Goal: Task Accomplishment & Management: Manage account settings

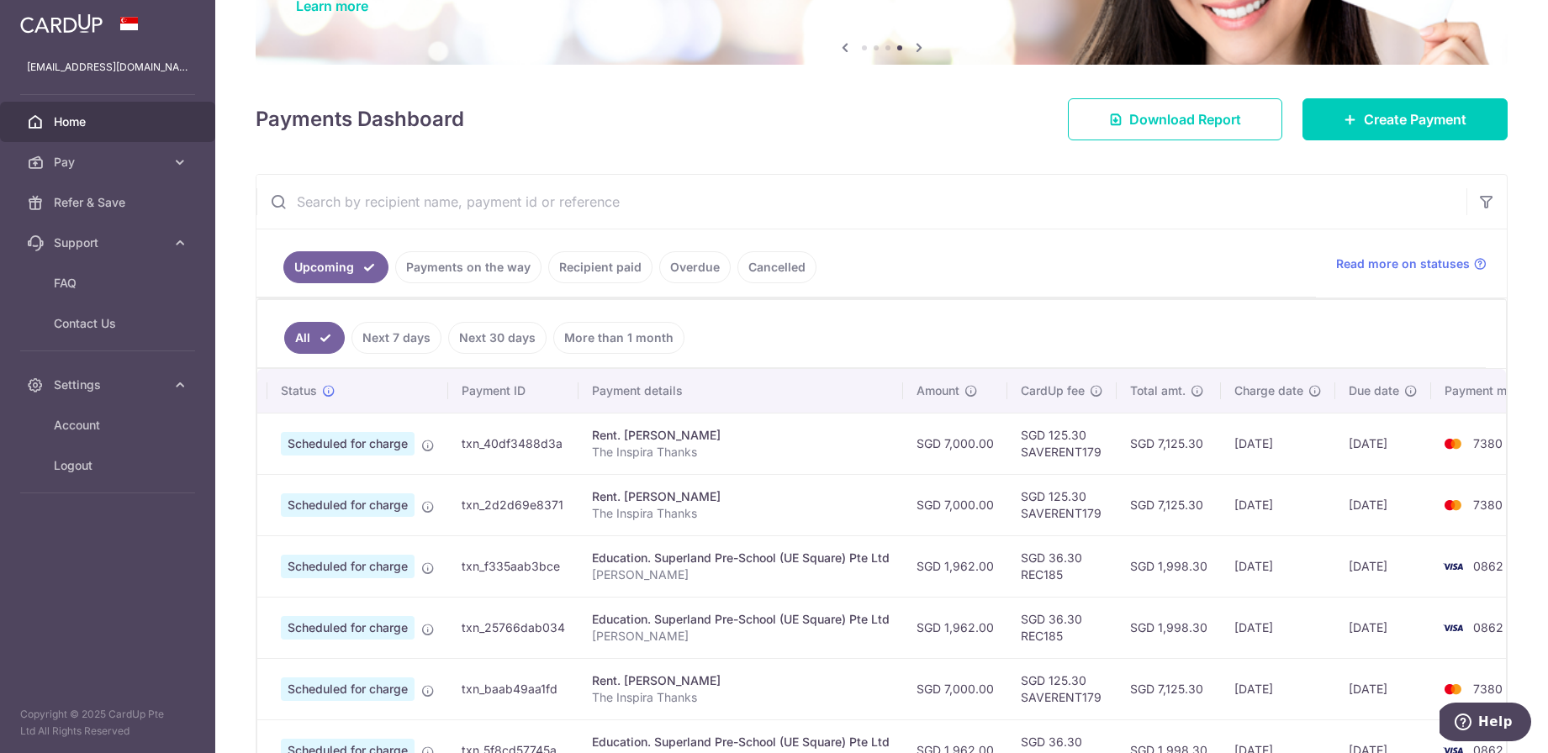
scroll to position [0, 23]
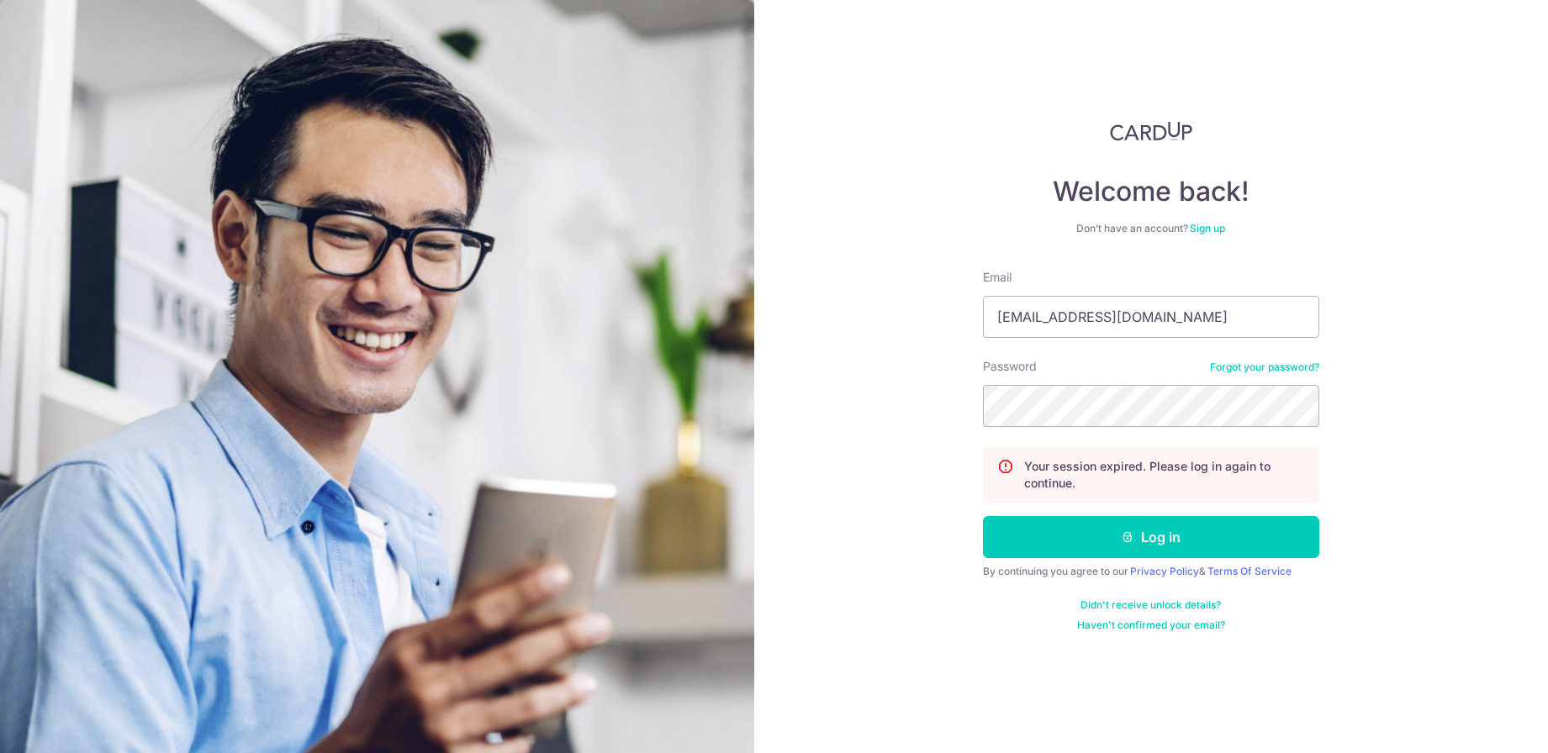
type input "[EMAIL_ADDRESS][DOMAIN_NAME]"
click at [1150, 537] on button "Log in" at bounding box center [1151, 537] width 336 height 42
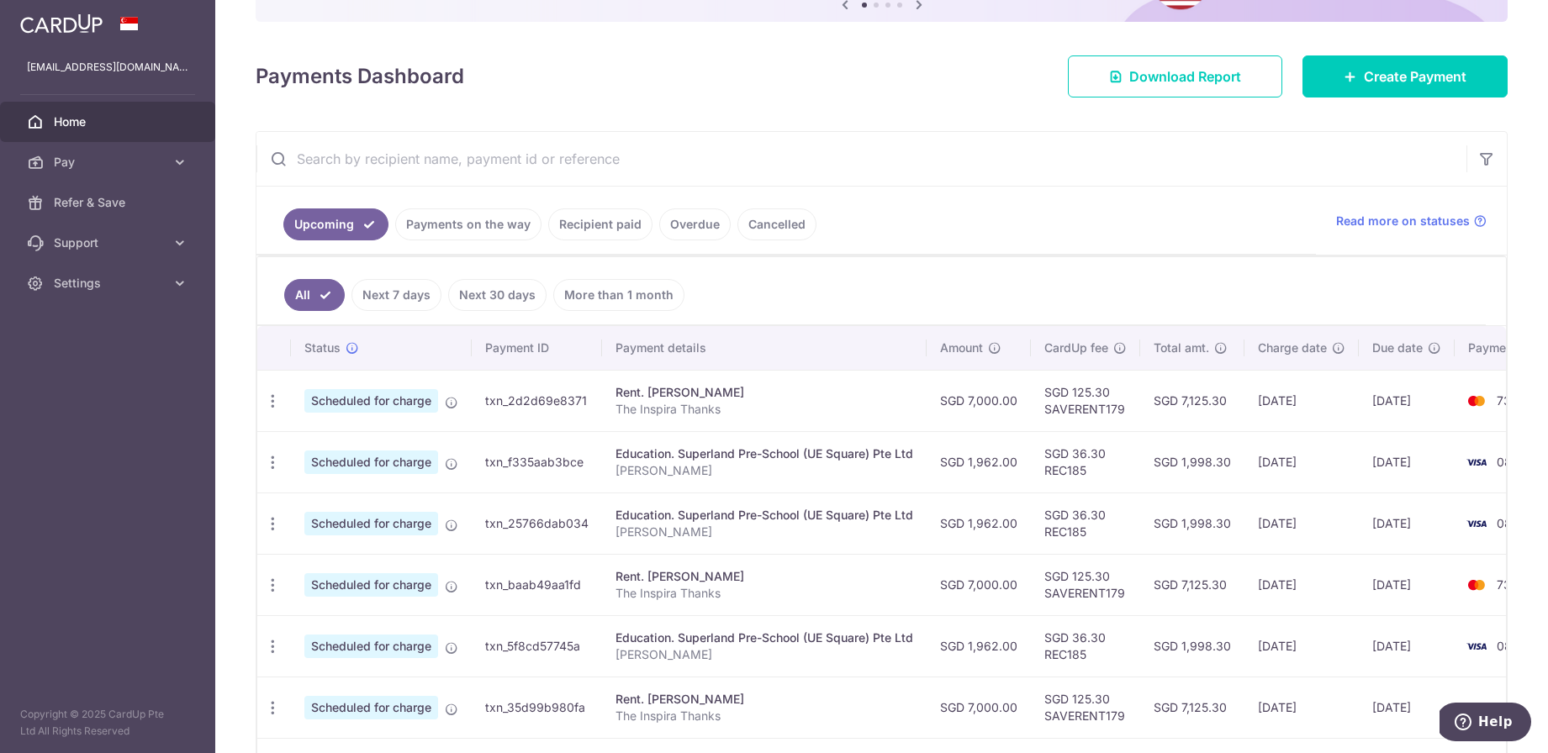
scroll to position [200, 0]
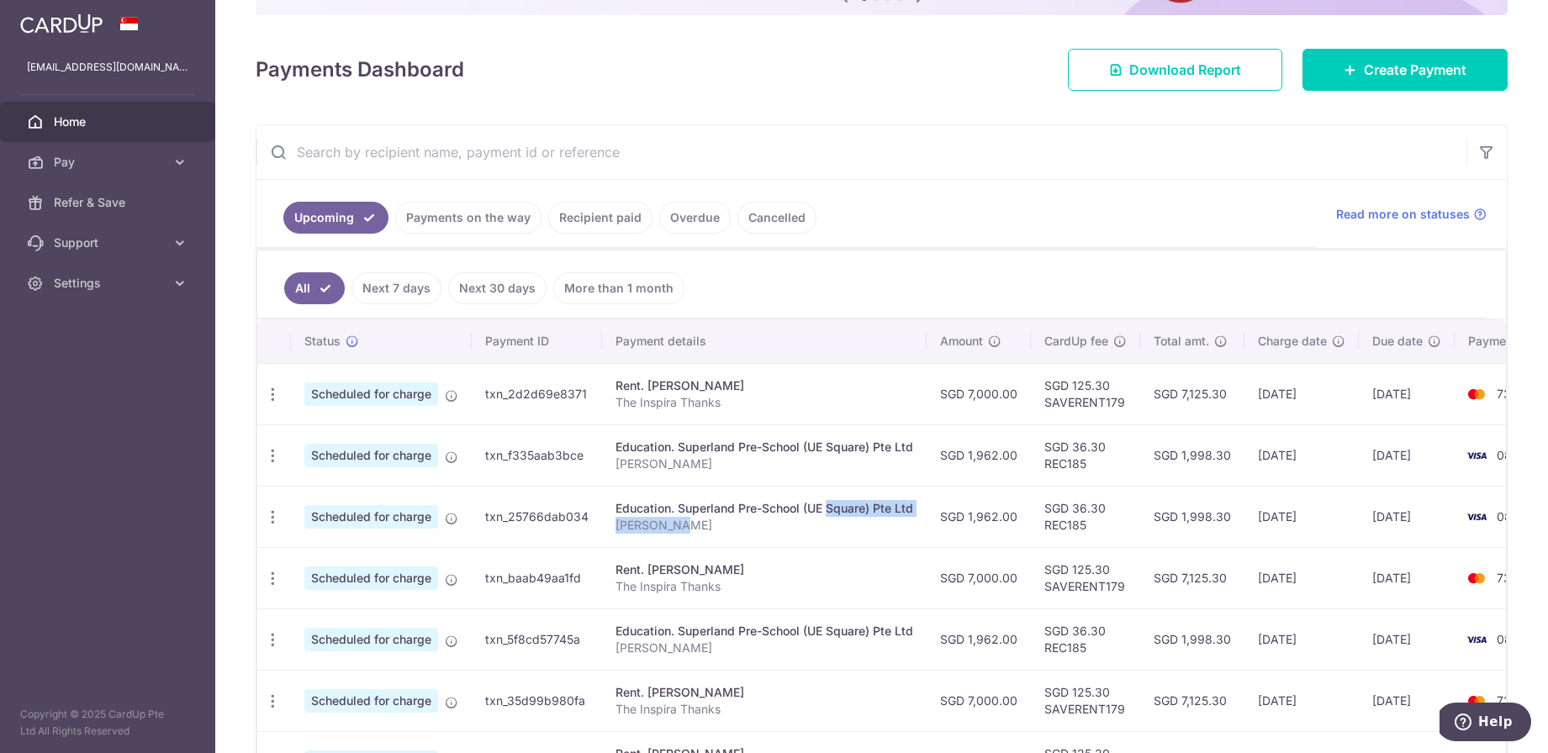
drag, startPoint x: 779, startPoint y: 510, endPoint x: 843, endPoint y: 523, distance: 65.1
click at [843, 523] on td "Education. Superland Pre-School (UE Square) Pte Ltd Oliver Sun" at bounding box center [764, 516] width 325 height 61
drag, startPoint x: 744, startPoint y: 447, endPoint x: 785, endPoint y: 469, distance: 46.6
click at [785, 469] on td "Education. Superland Pre-School (UE Square) Pte Ltd Oliver Sun" at bounding box center [764, 455] width 325 height 61
click at [442, 228] on link "Payments on the way" at bounding box center [468, 218] width 146 height 32
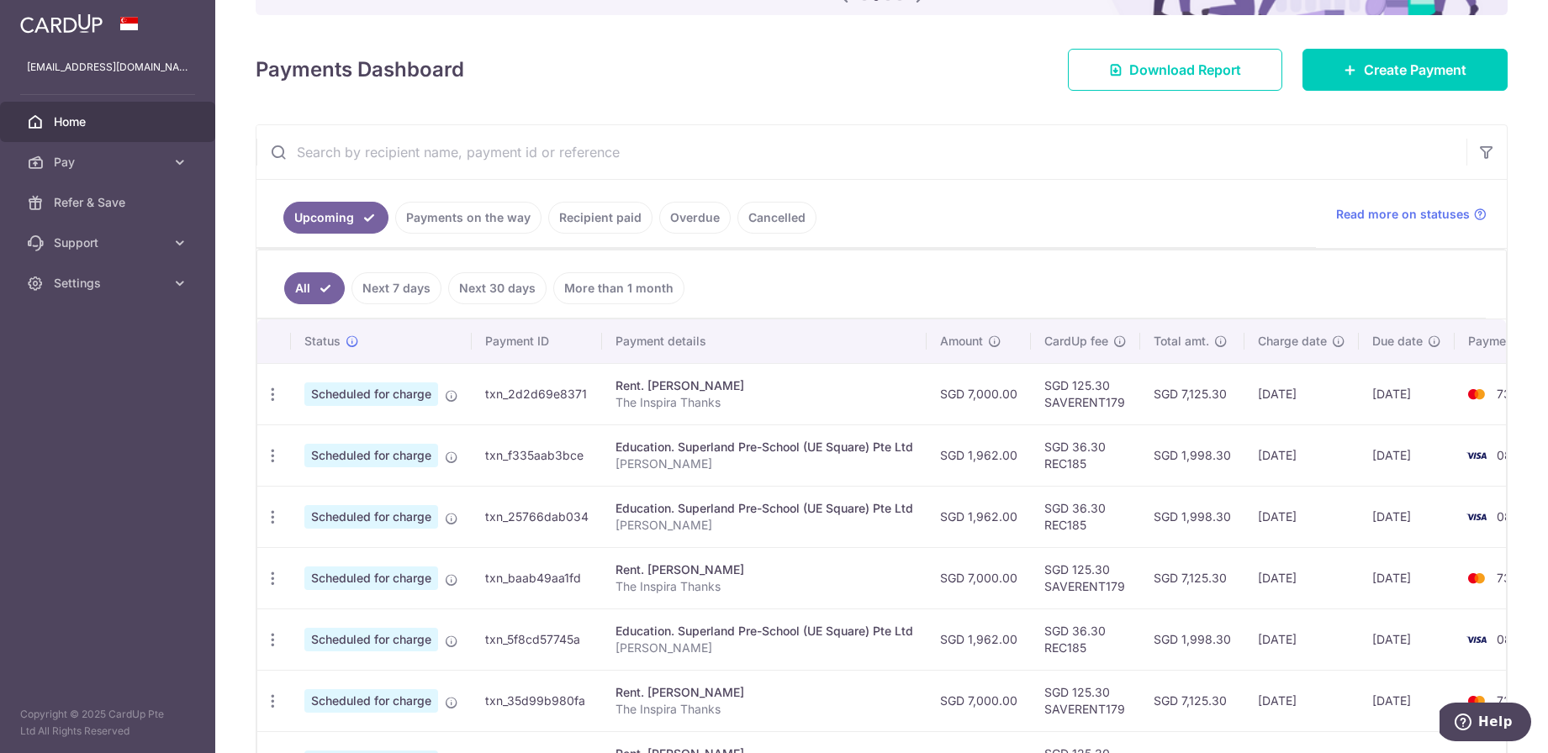
scroll to position [0, 0]
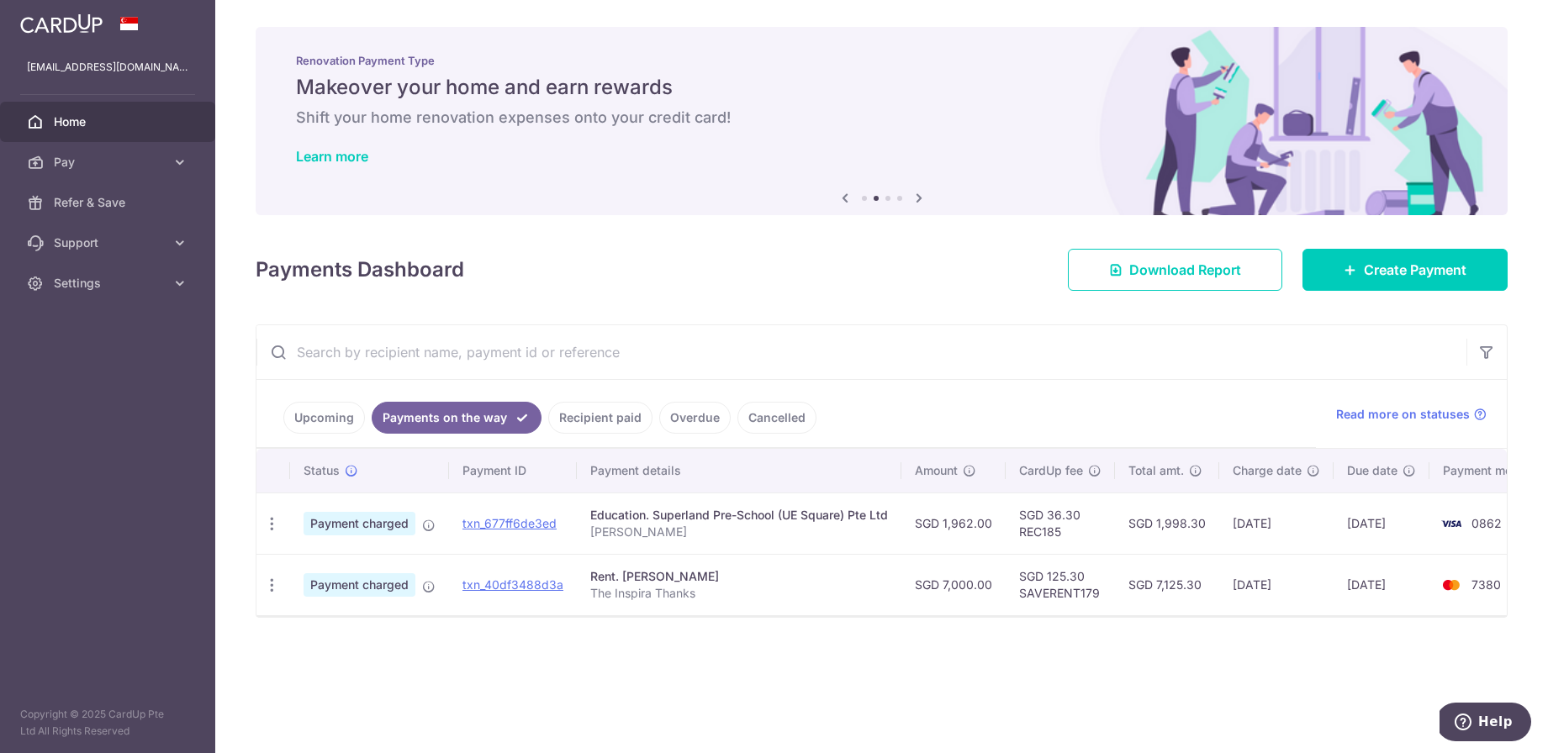
click at [335, 434] on ul "Upcoming Payments on the way Recipient paid Overdue Cancelled" at bounding box center [785, 414] width 1059 height 68
click at [340, 428] on link "Upcoming" at bounding box center [324, 418] width 82 height 32
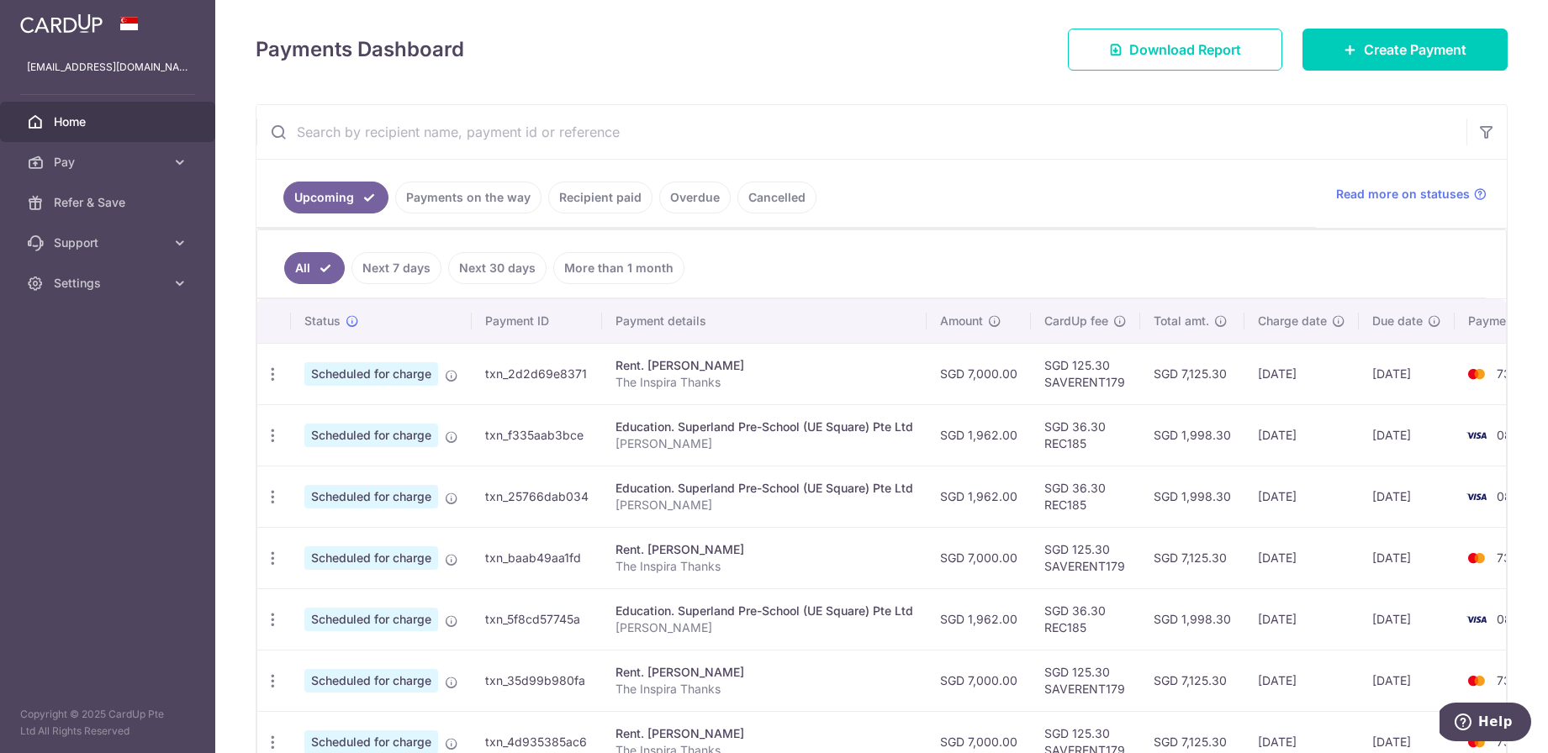
scroll to position [258, 0]
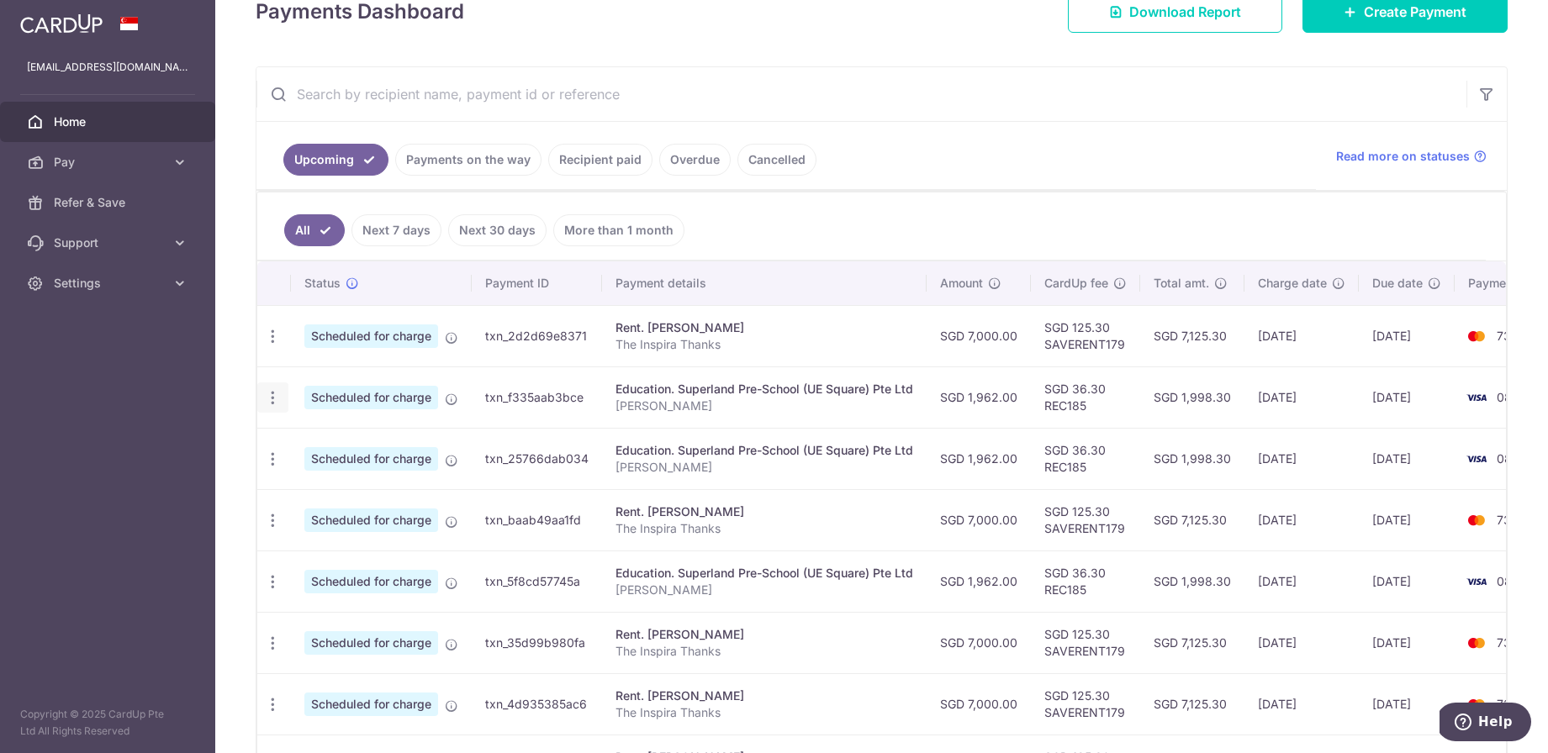
click at [275, 346] on icon "button" at bounding box center [273, 337] width 18 height 18
click at [357, 488] on span "Cancel payment" at bounding box center [362, 485] width 113 height 20
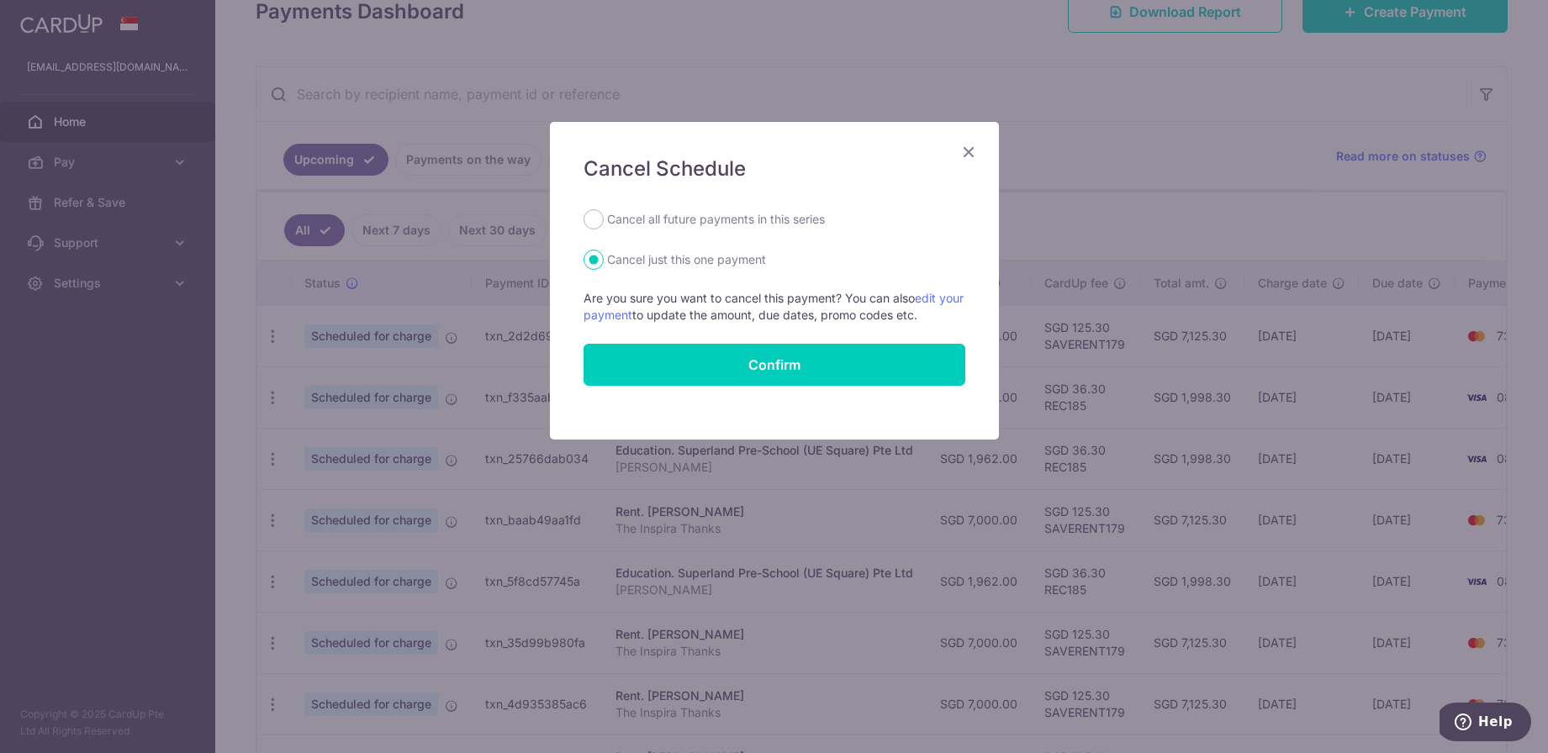
click at [969, 149] on icon "Close" at bounding box center [968, 151] width 20 height 21
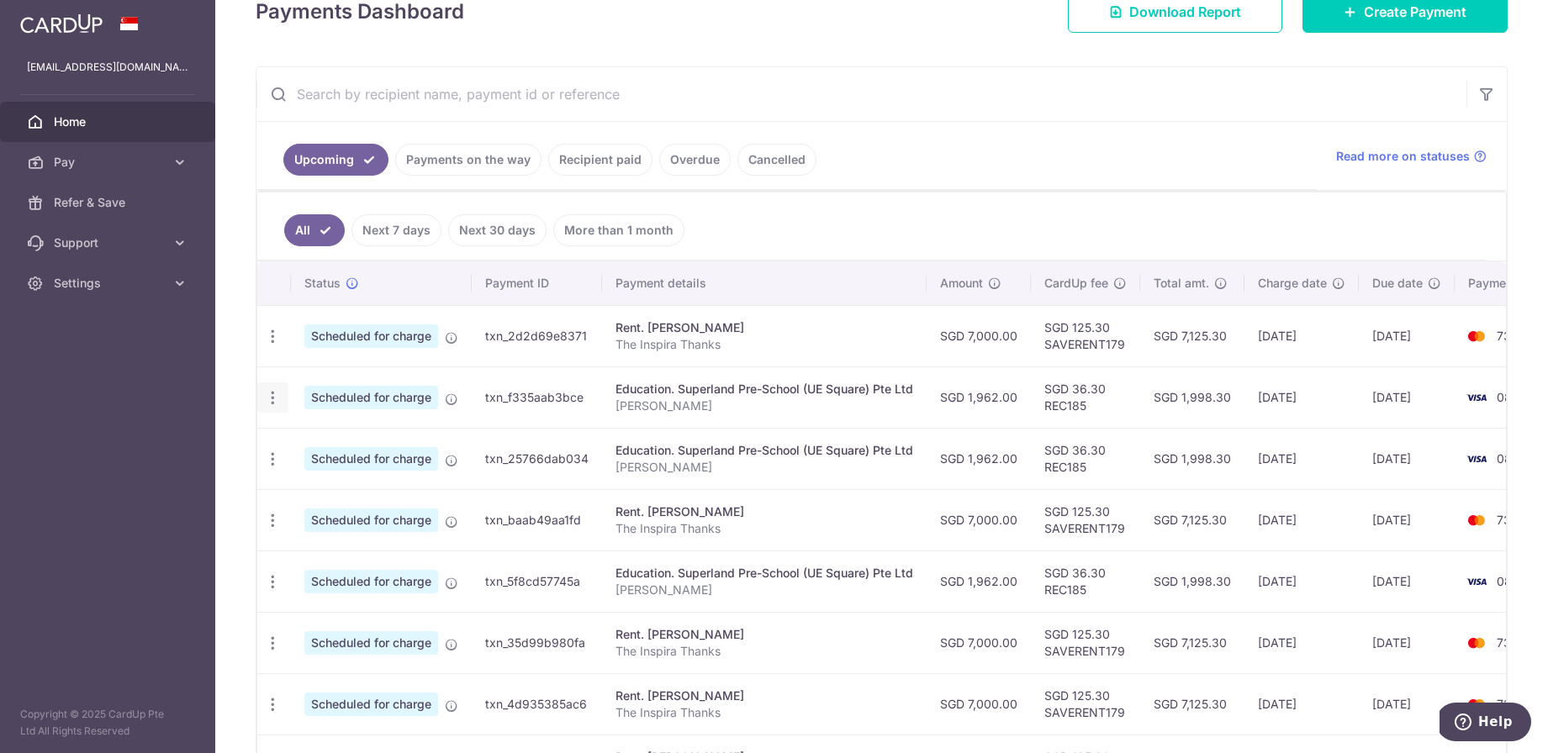
click at [279, 346] on icon "button" at bounding box center [273, 337] width 18 height 18
click at [319, 440] on span "Update payment" at bounding box center [362, 444] width 114 height 20
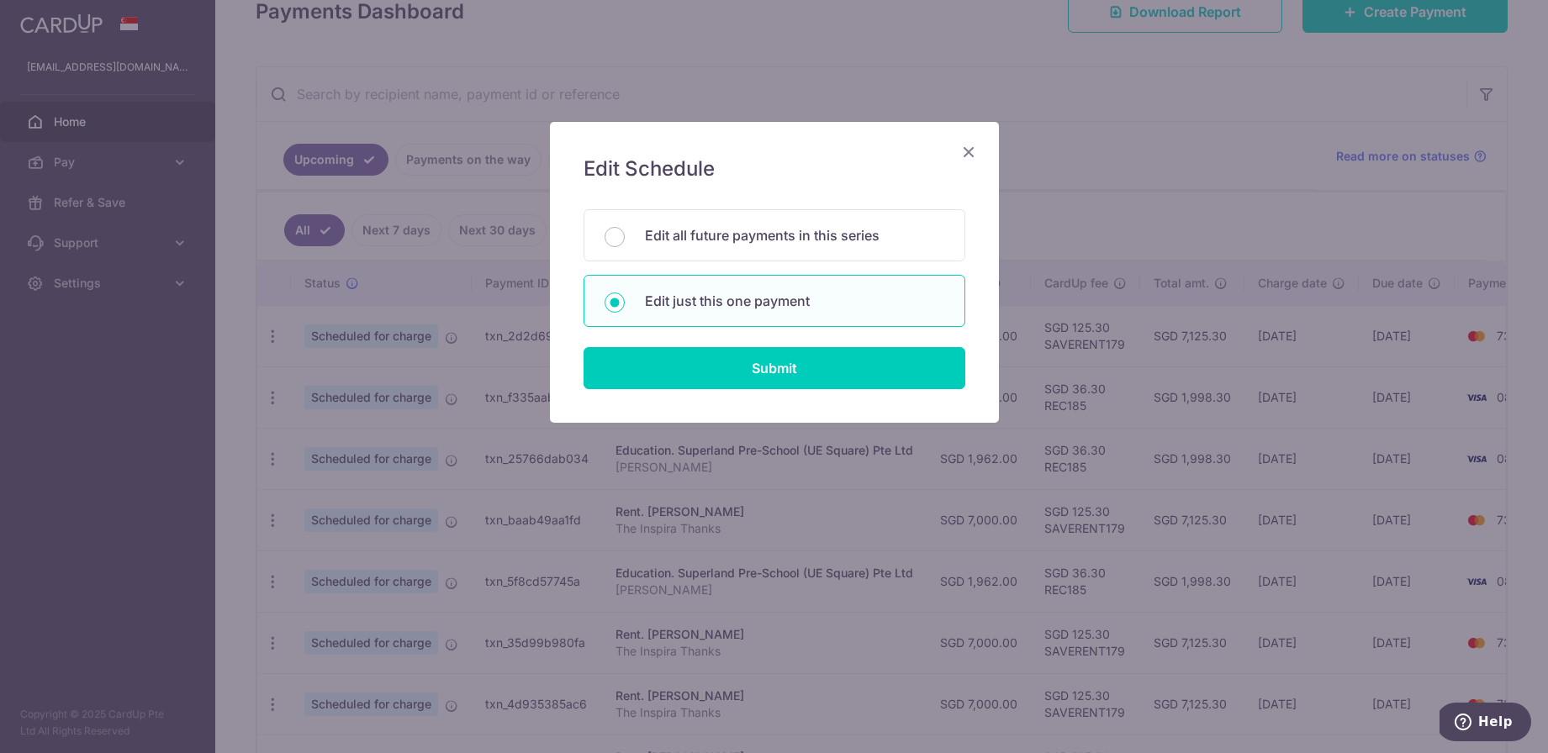
drag, startPoint x: 727, startPoint y: 228, endPoint x: 748, endPoint y: 314, distance: 89.1
click at [727, 229] on p "Edit all future payments in this series" at bounding box center [794, 235] width 299 height 20
click at [625, 229] on input "Edit all future payments in this series" at bounding box center [614, 237] width 20 height 20
radio input "true"
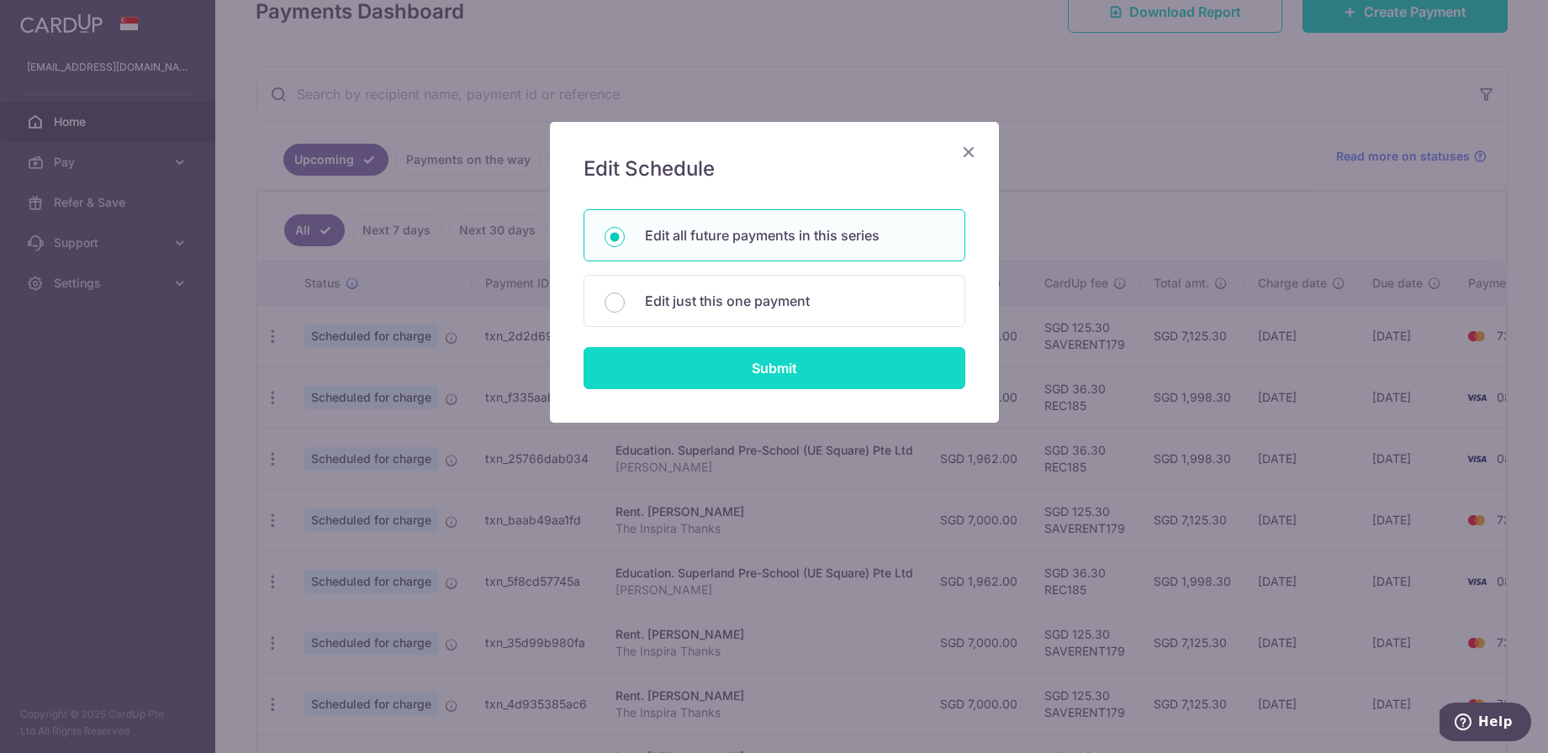
click at [747, 373] on input "Submit" at bounding box center [774, 368] width 382 height 42
radio input "true"
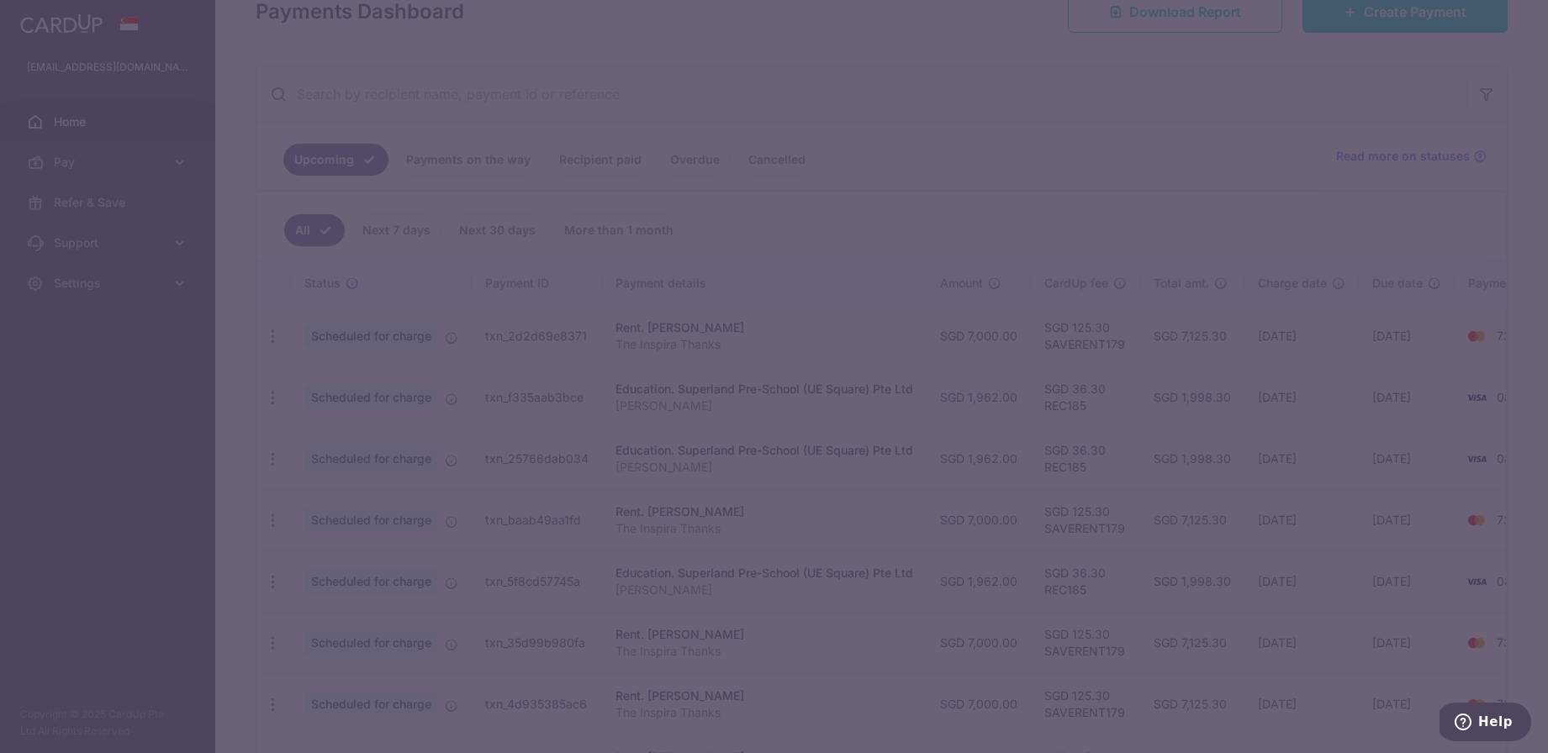
type input "1,962.00"
type input "[PERSON_NAME]"
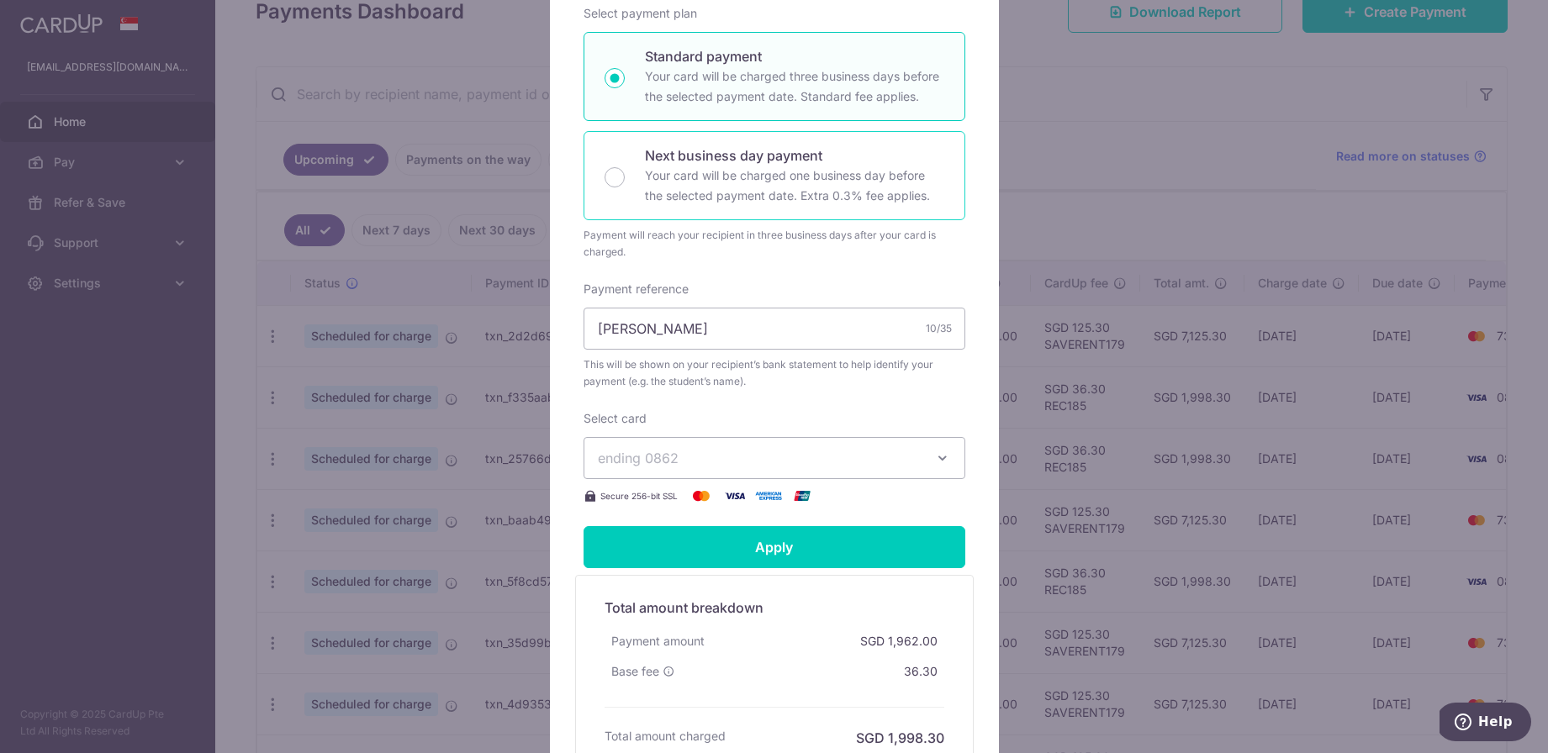
scroll to position [413, 0]
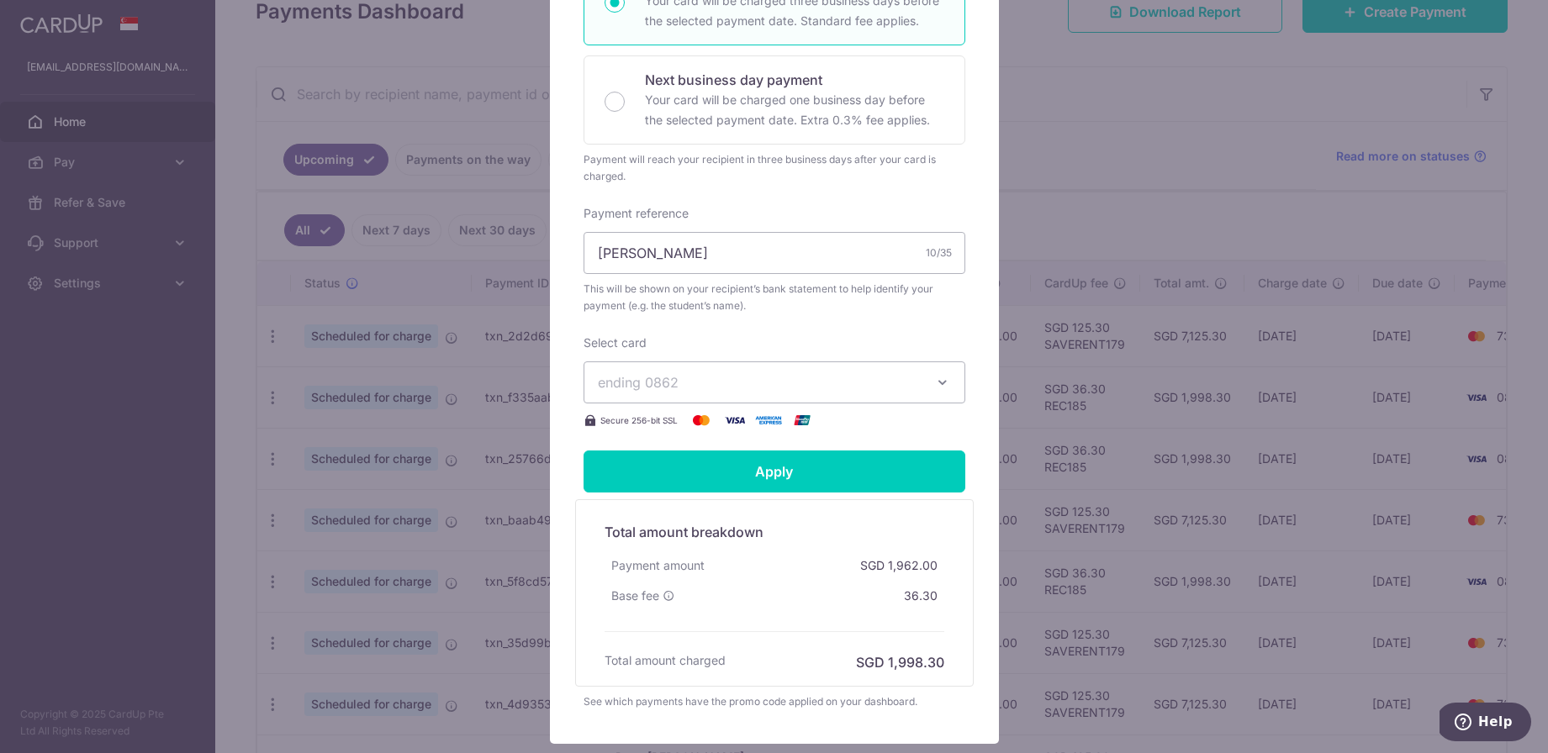
click at [715, 392] on button "ending 0862" at bounding box center [774, 383] width 382 height 42
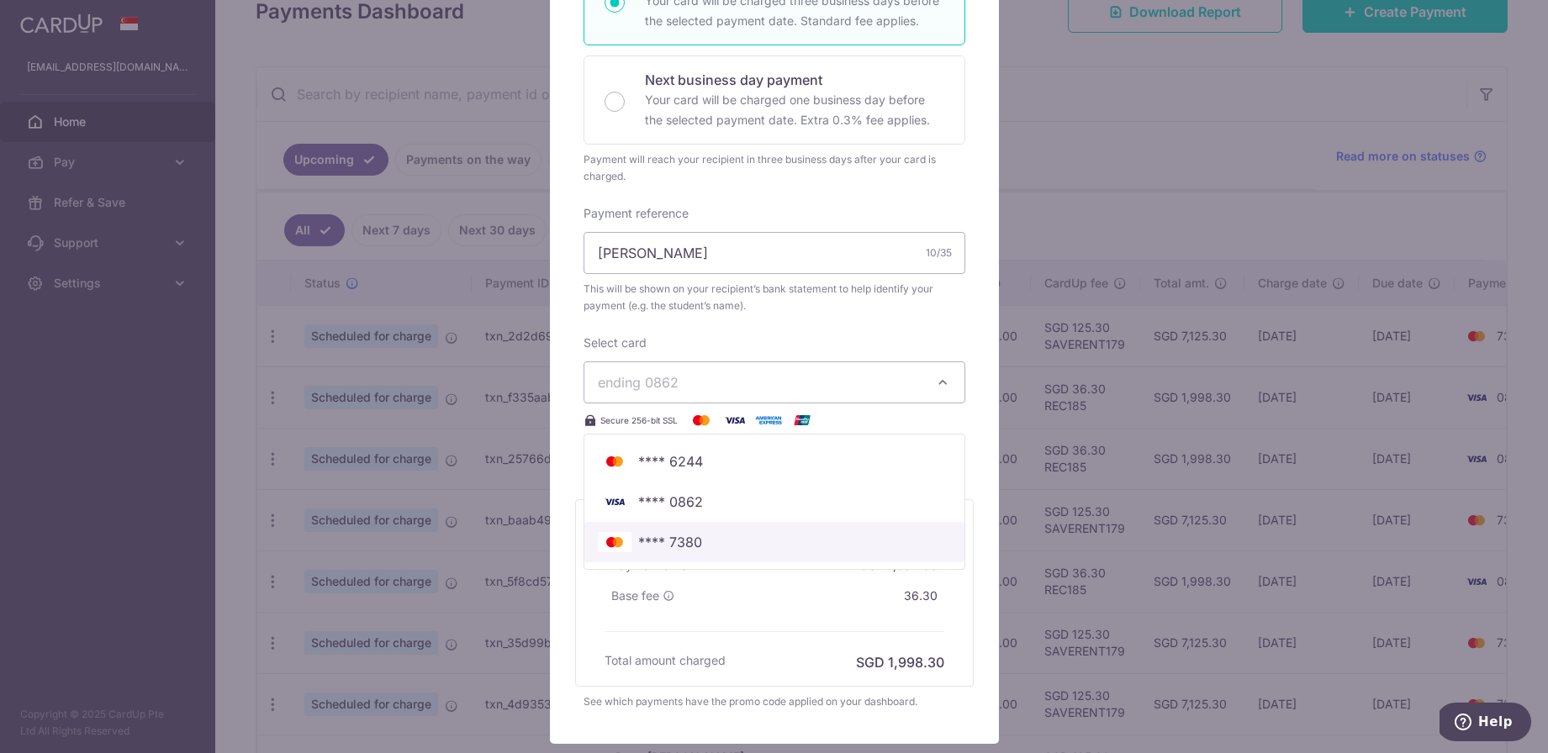
scroll to position [451, 0]
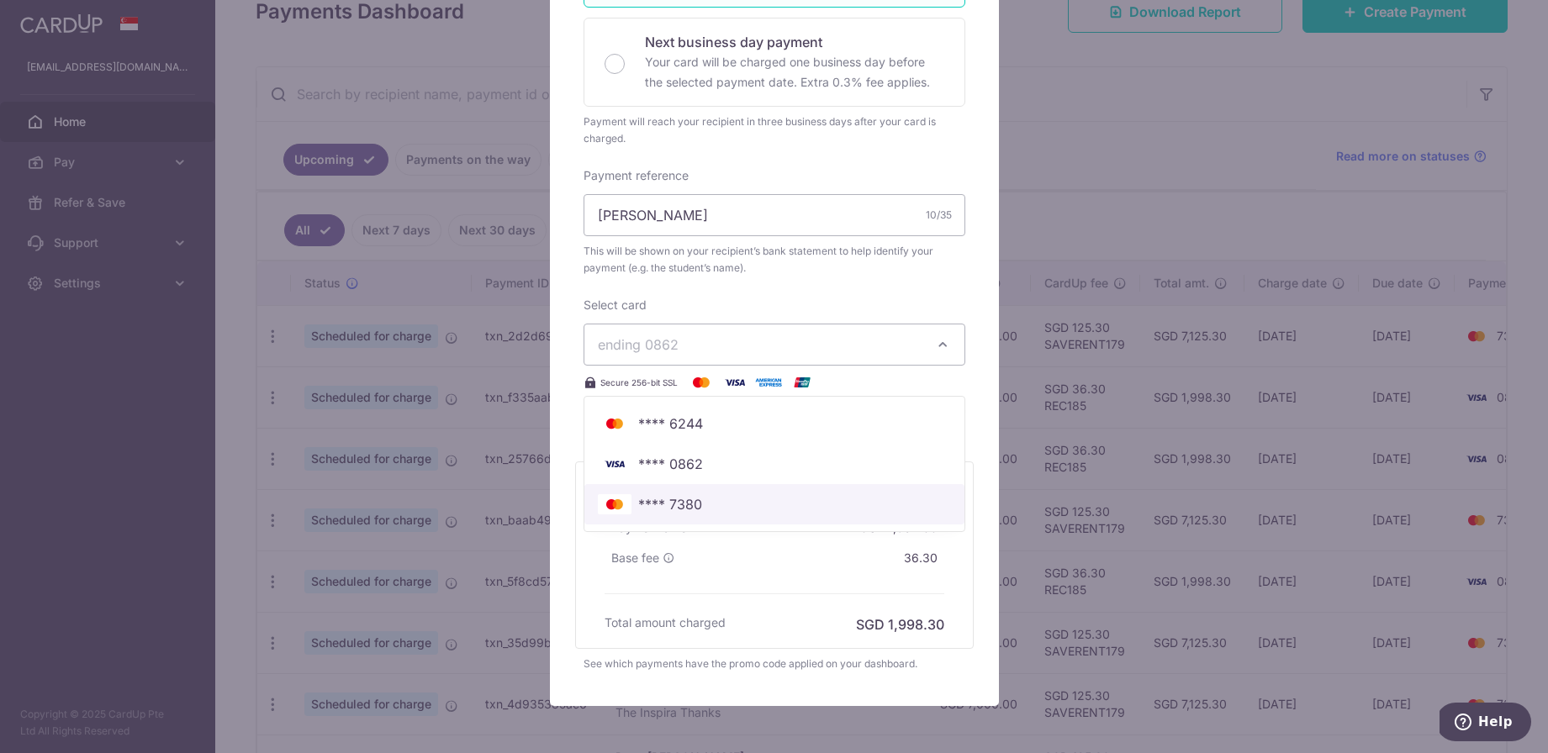
click at [713, 501] on span "**** 7380" at bounding box center [774, 504] width 353 height 20
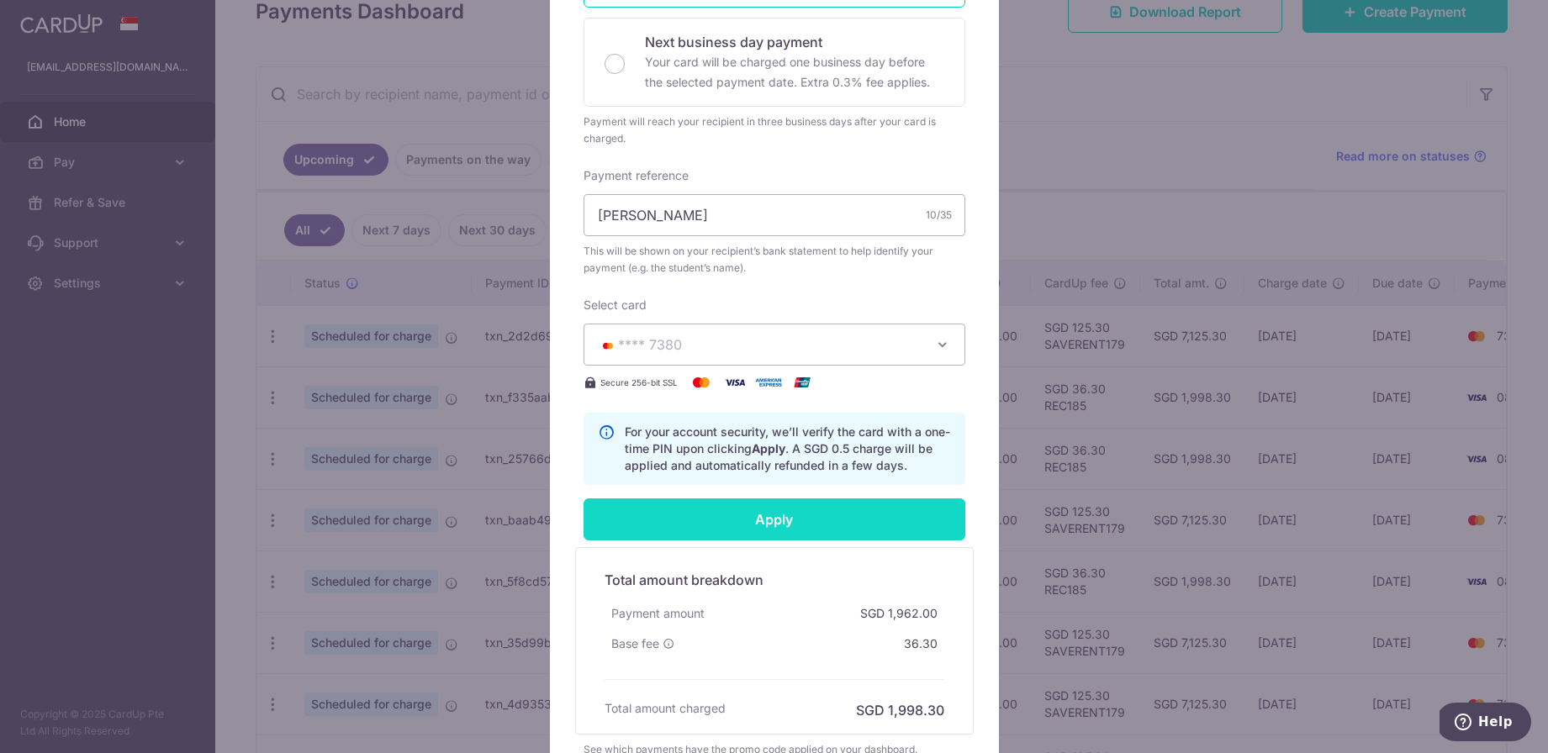
scroll to position [490, 0]
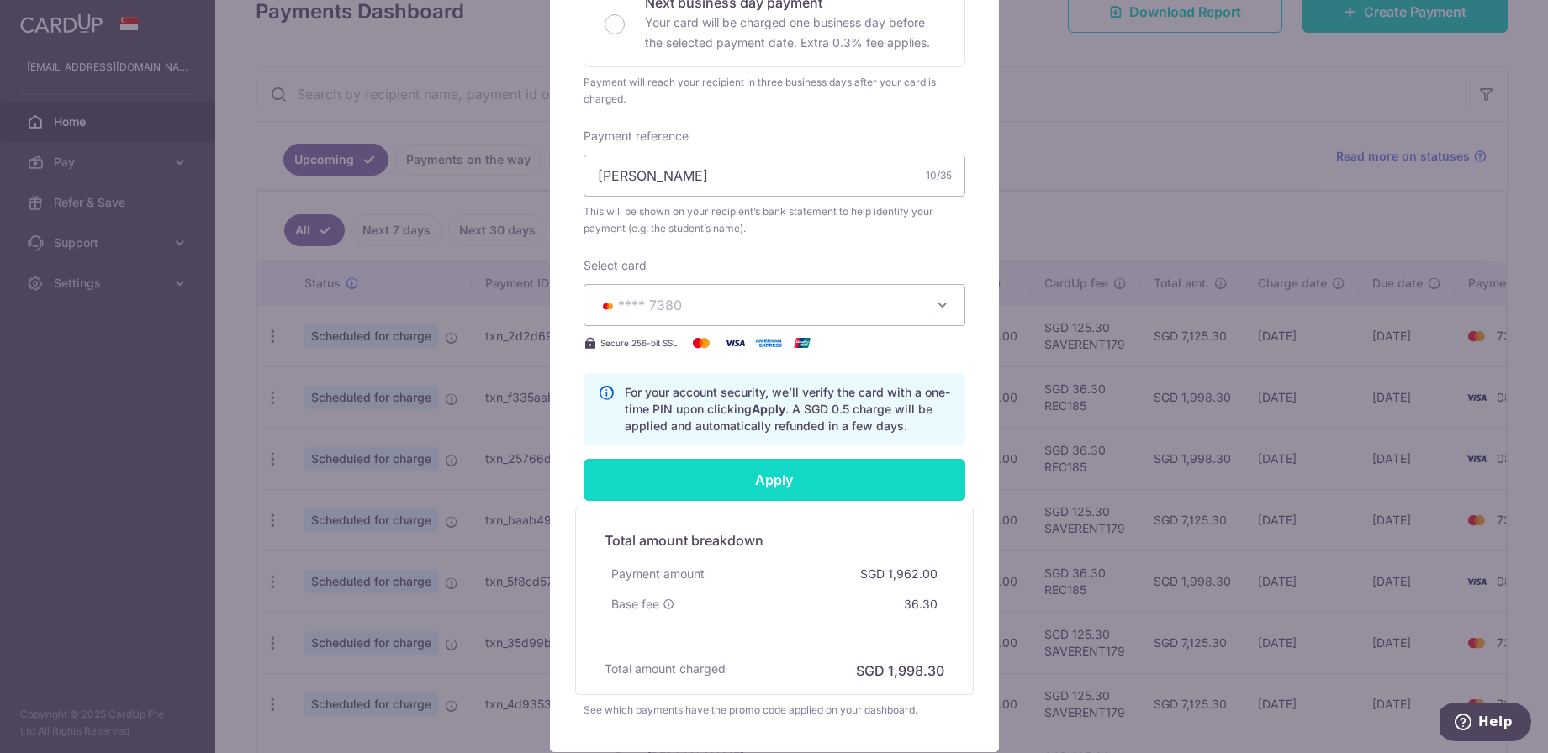
click at [723, 486] on input "Apply" at bounding box center [774, 480] width 382 height 42
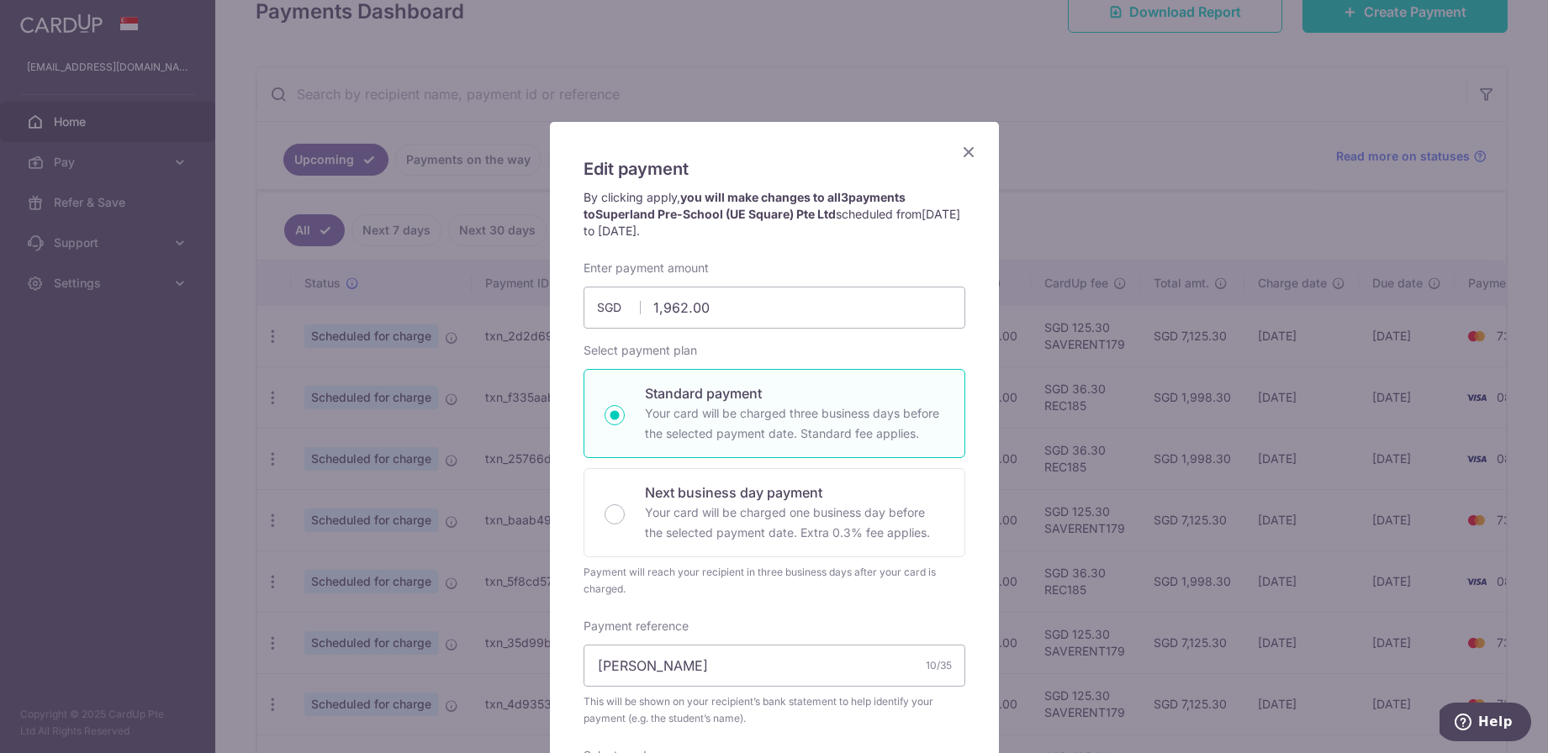
scroll to position [0, 0]
click at [971, 152] on icon "Close" at bounding box center [968, 151] width 20 height 21
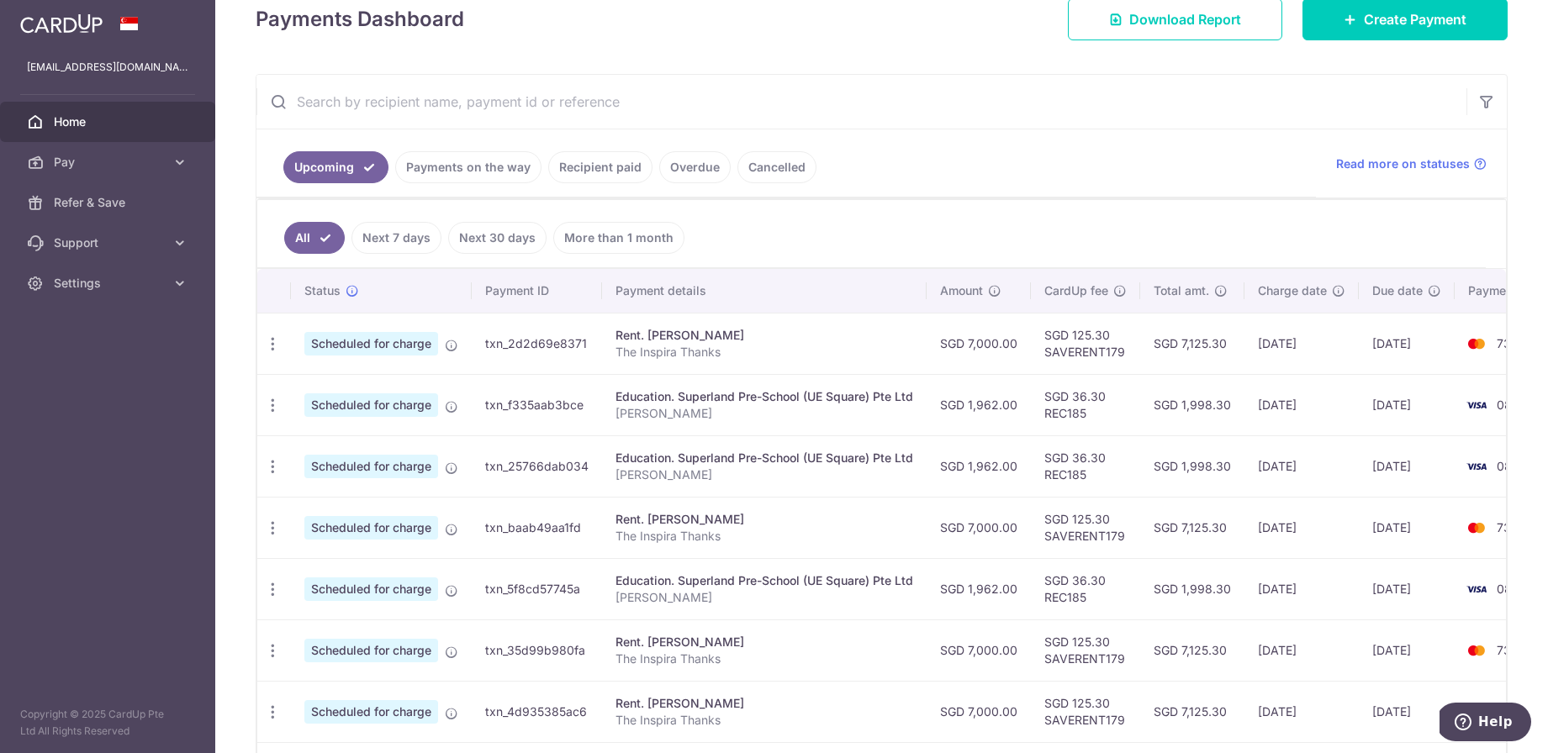
scroll to position [252, 0]
